Goal: Information Seeking & Learning: Find specific fact

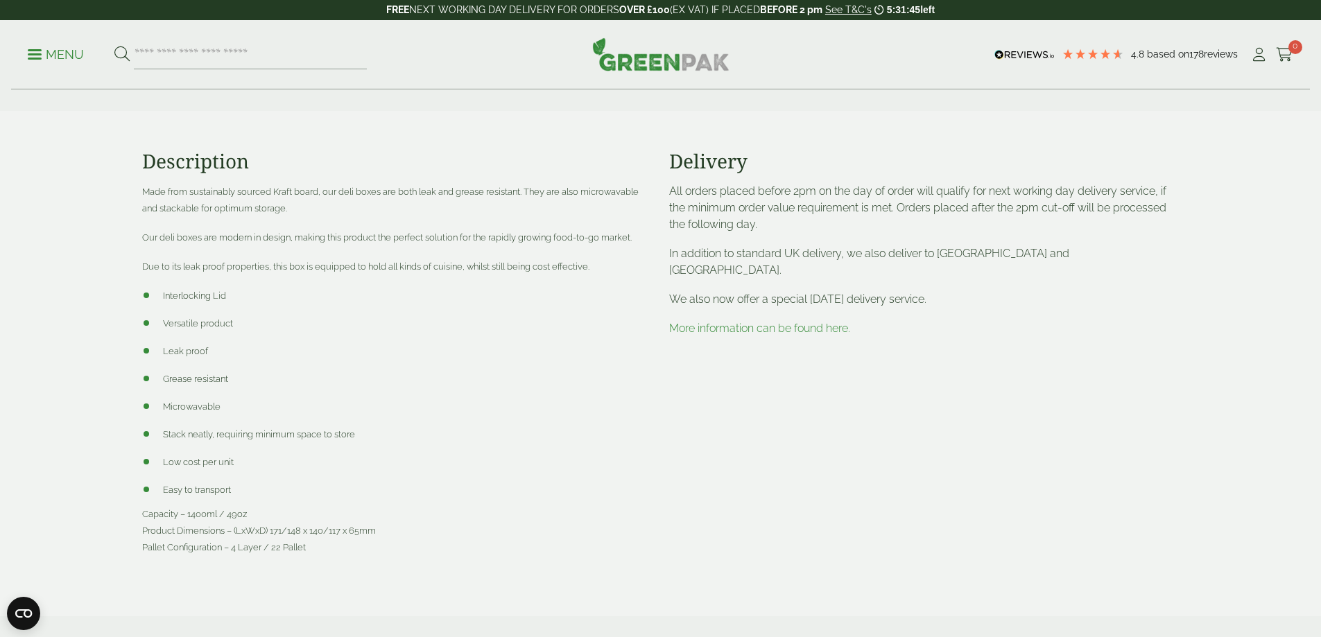
scroll to position [555, 0]
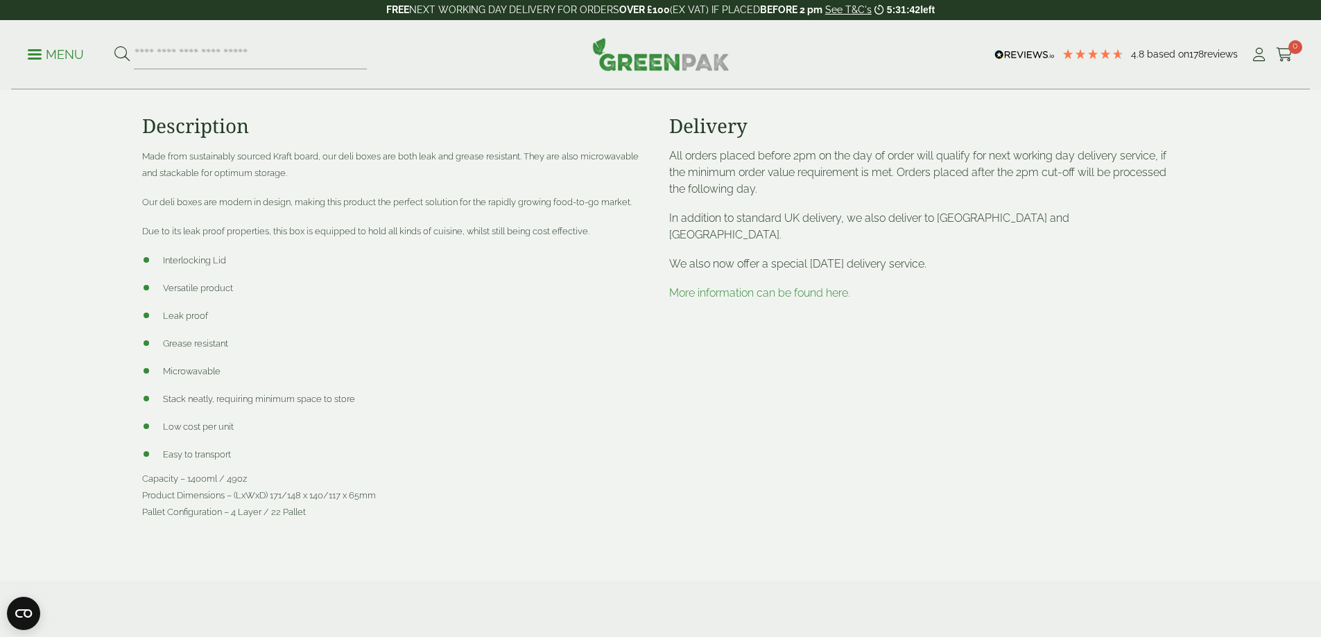
click at [952, 524] on div "Delivery All orders placed before 2pm on the day of order will qualify for next…" at bounding box center [924, 328] width 527 height 428
click at [932, 414] on div "Delivery All orders placed before 2pm on the day of order will qualify for next…" at bounding box center [924, 328] width 527 height 428
click at [983, 435] on div "Delivery All orders placed before 2pm on the day of order will qualify for next…" at bounding box center [924, 328] width 527 height 428
click at [986, 438] on div "Delivery All orders placed before 2pm on the day of order will qualify for next…" at bounding box center [924, 328] width 527 height 428
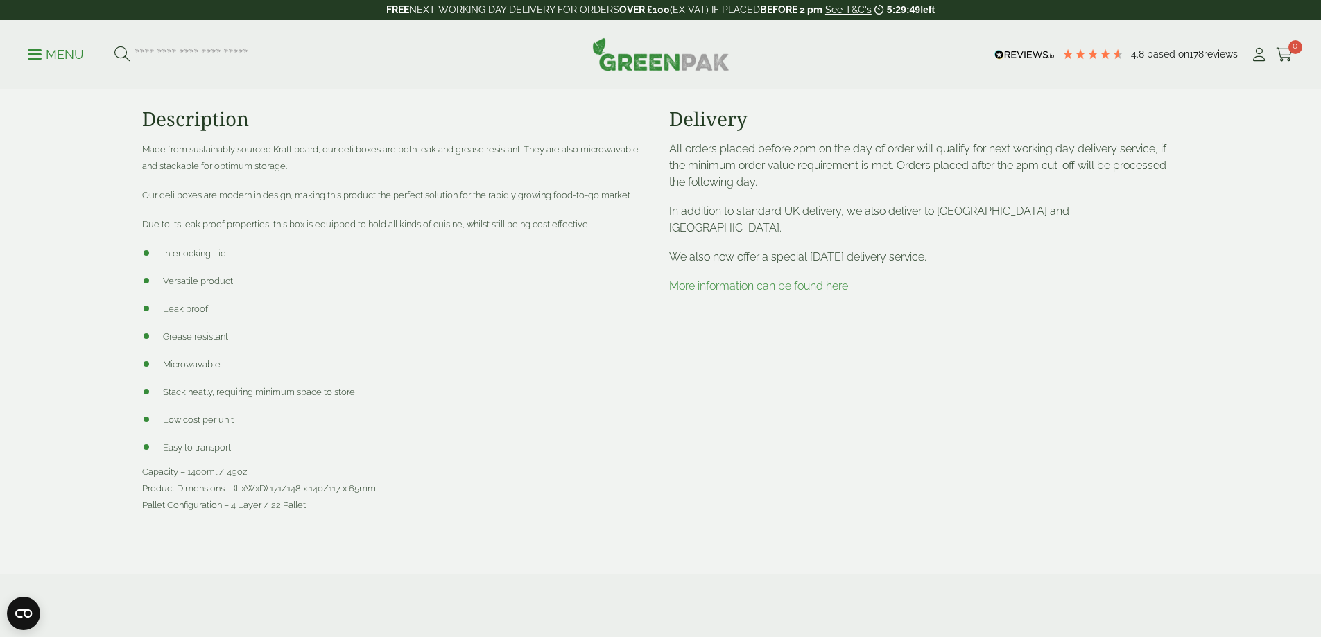
scroll to position [624, 0]
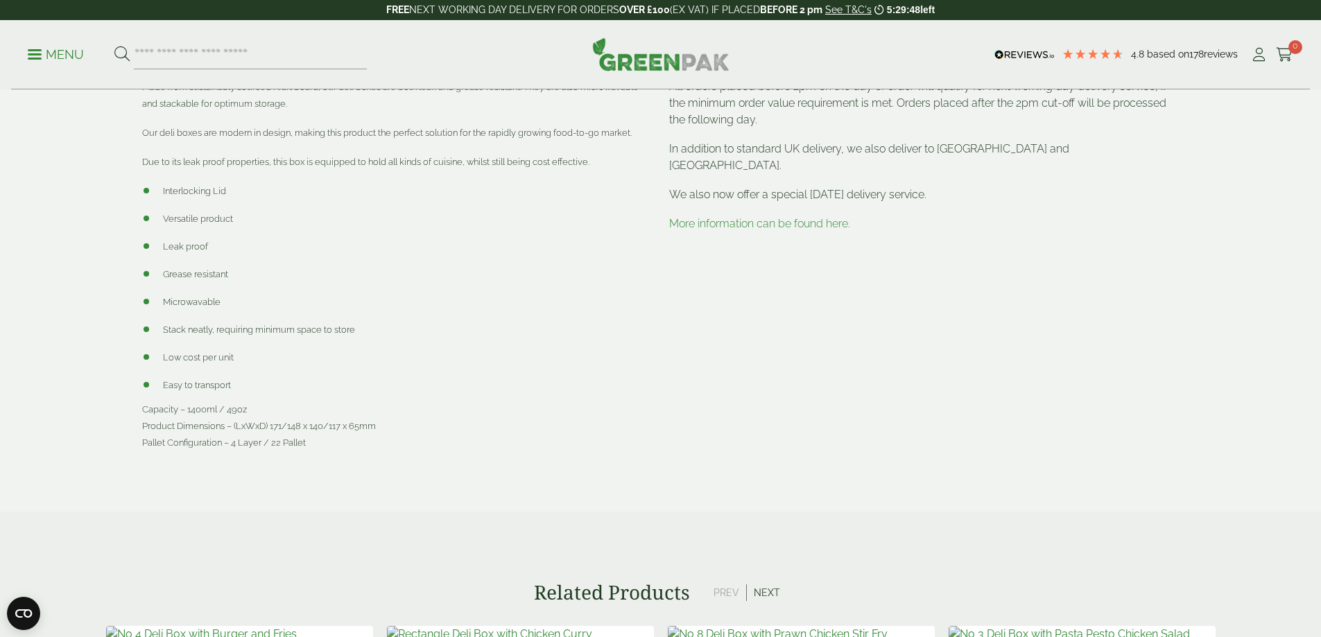
click at [312, 422] on span "Capacity – 1400ml / 49oz Product Dimensions – (LxWxD) 171/148 x 140/117 x 65mm …" at bounding box center [259, 426] width 234 height 44
copy span "Product Dimensions – (LxWxD) 171/148 x 140/117 x 65mm"
